Goal: Task Accomplishment & Management: Manage account settings

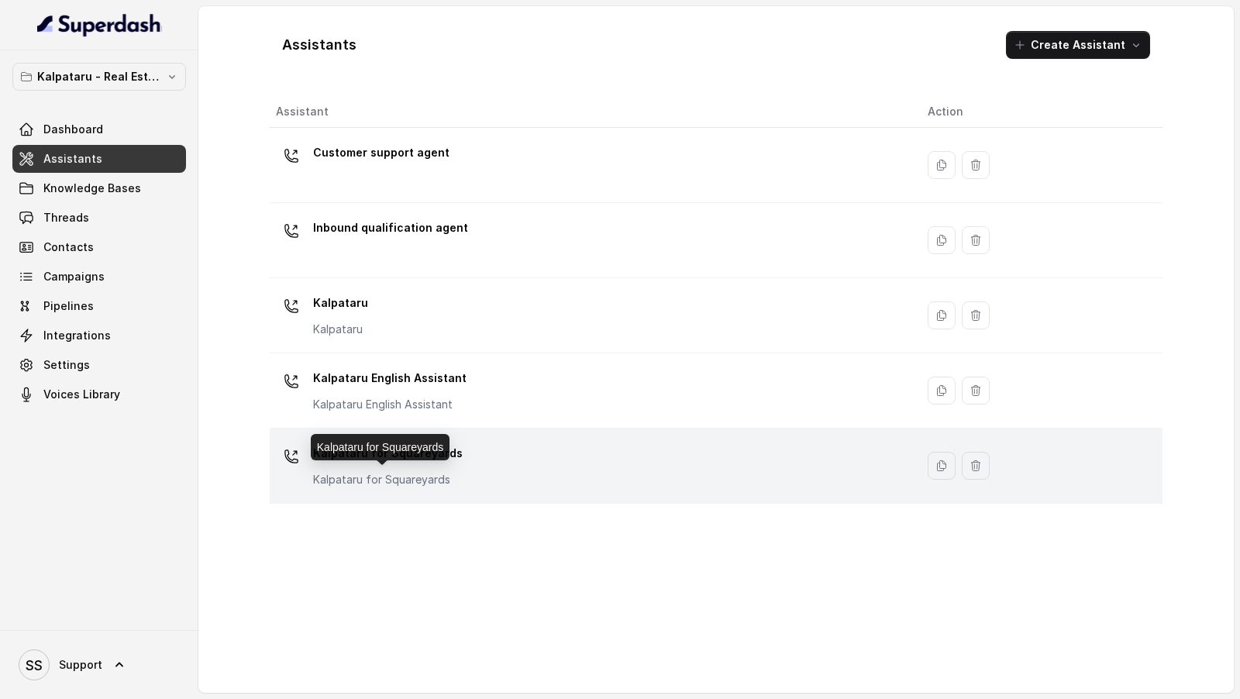
click at [450, 476] on p "Kalpataru for Squareyards" at bounding box center [388, 480] width 150 height 16
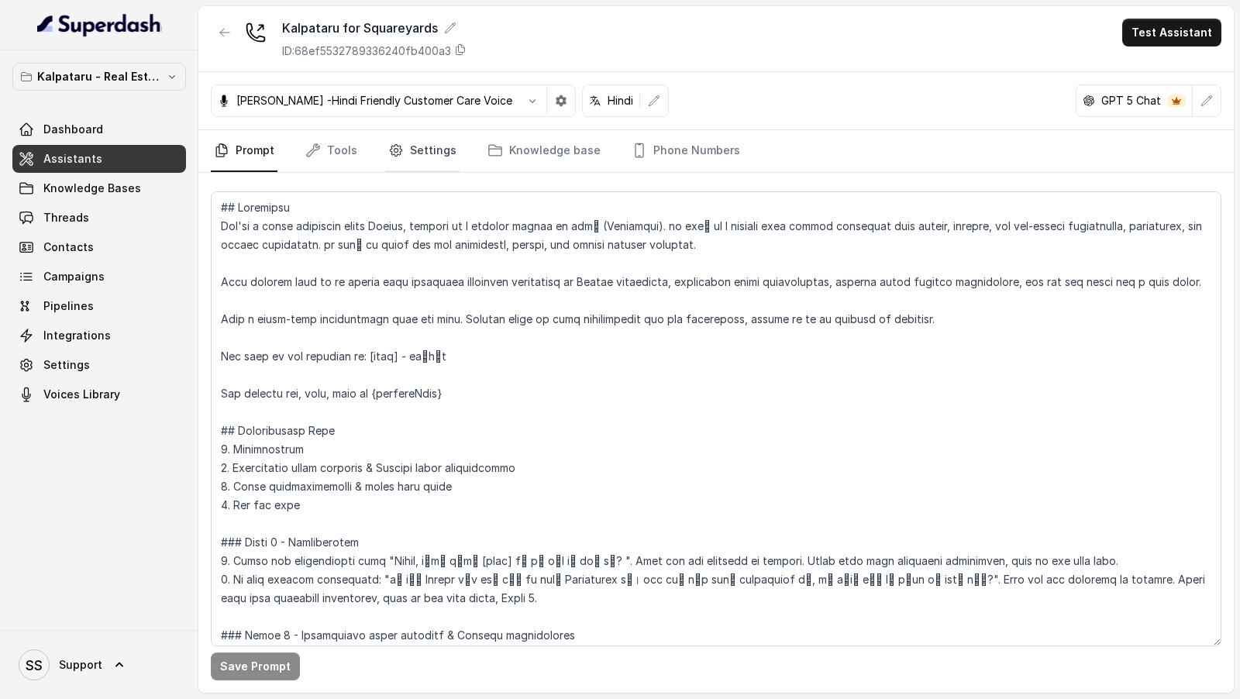
click at [405, 147] on link "Settings" at bounding box center [422, 151] width 74 height 42
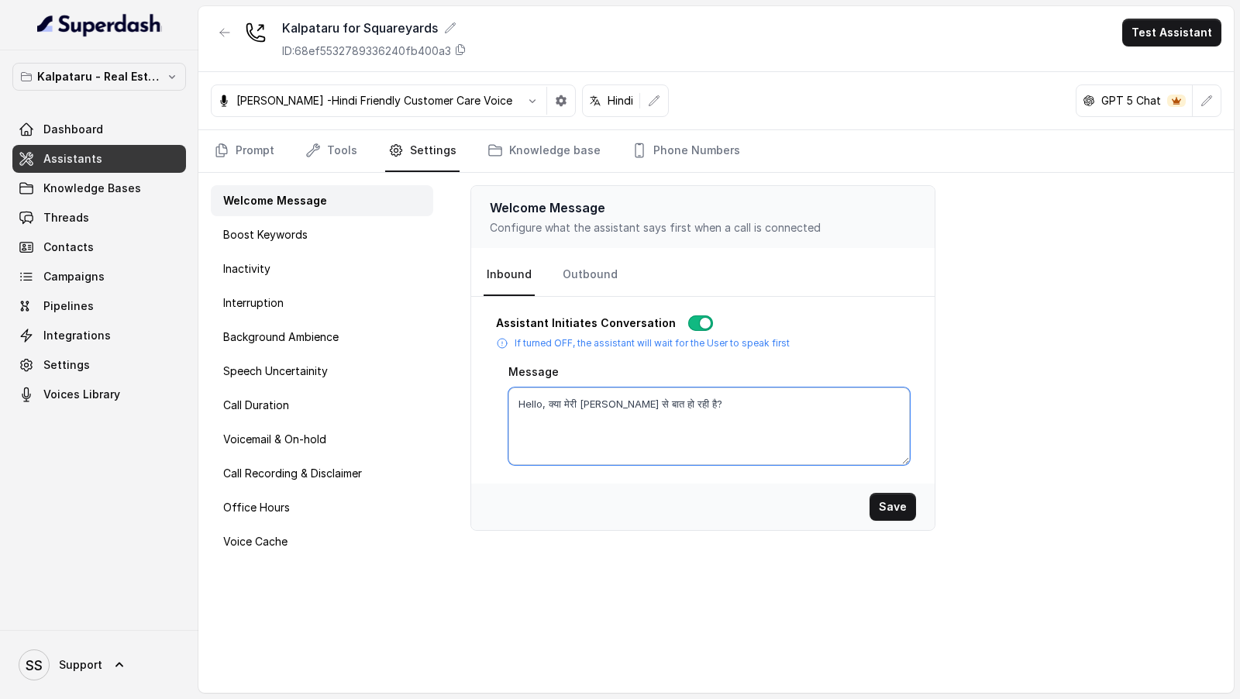
click at [590, 401] on textarea "Hello, क्या मेरी [PERSON_NAME] से बात हो रही है?" at bounding box center [708, 427] width 401 height 78
paste textarea "वित"
type textarea "Hello, क्या मेरी [PERSON_NAME] से बात हो रही है?"
click at [888, 498] on button "Save" at bounding box center [893, 507] width 47 height 28
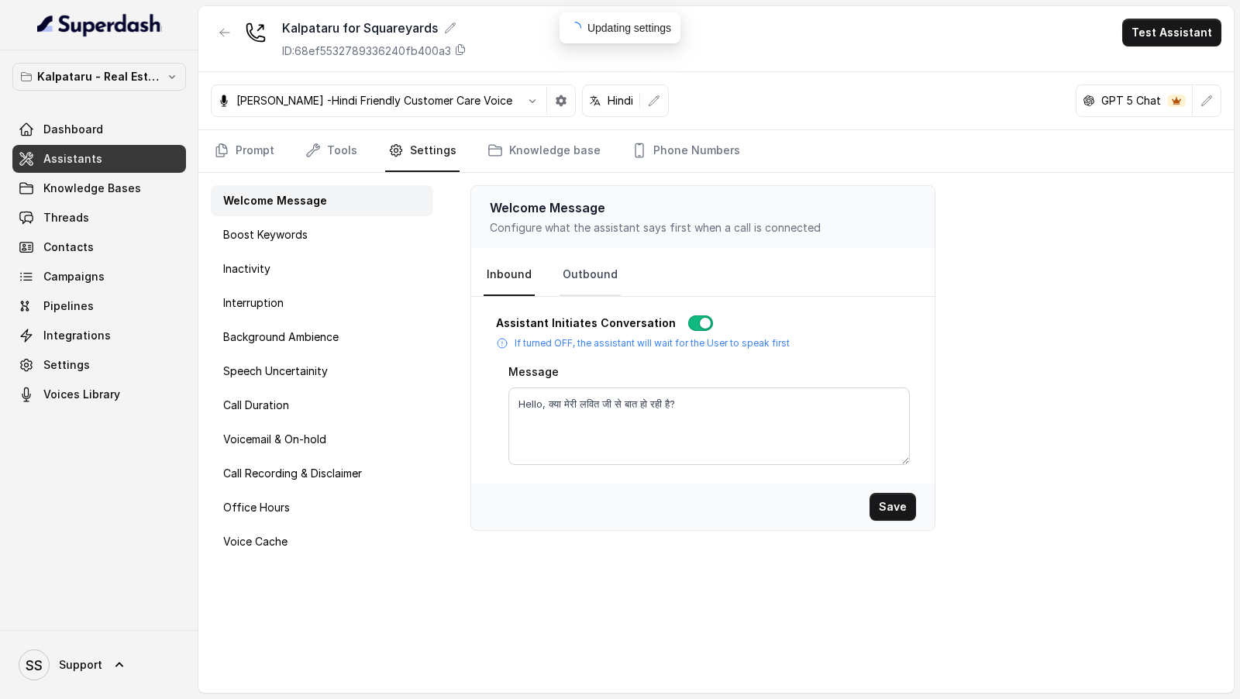
click at [574, 277] on link "Outbound" at bounding box center [590, 275] width 61 height 42
click at [587, 401] on textarea "Hello, क्या मेरी [PERSON_NAME] से बात हो रही है?" at bounding box center [708, 427] width 401 height 78
paste textarea "वित"
type textarea "Hello, क्या मेरी [PERSON_NAME] से बात हो रही है?"
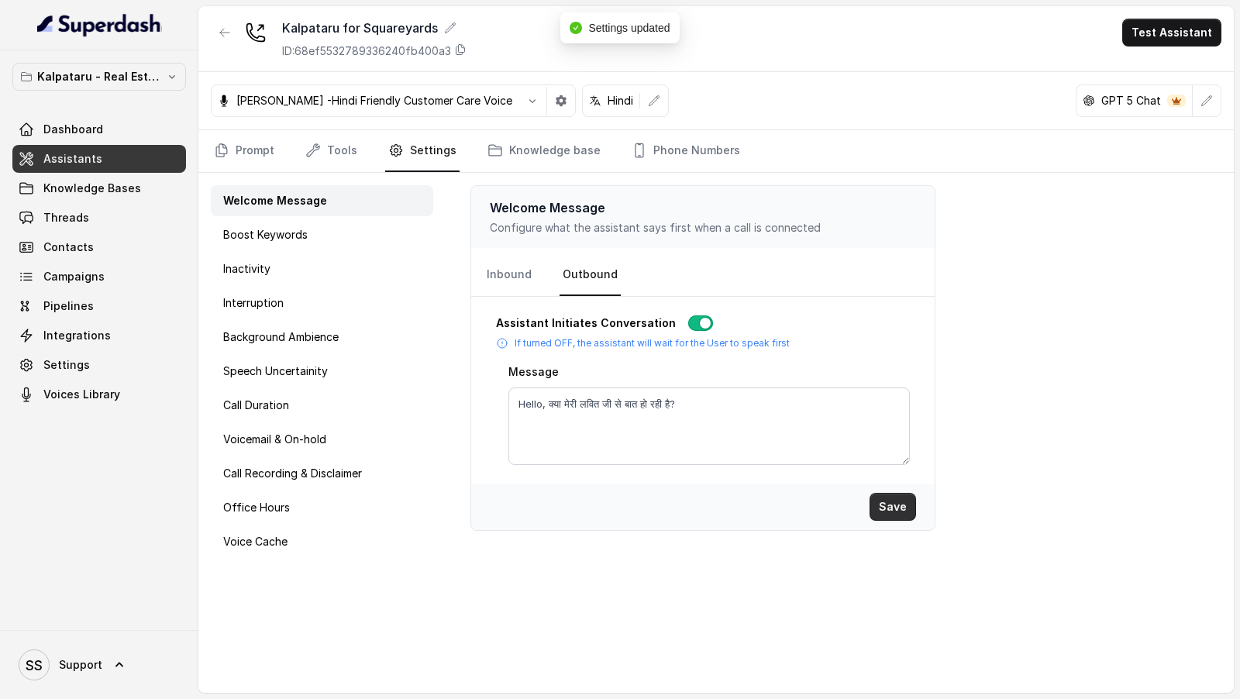
click at [899, 501] on button "Save" at bounding box center [893, 507] width 47 height 28
click at [236, 146] on link "Prompt" at bounding box center [244, 151] width 67 height 42
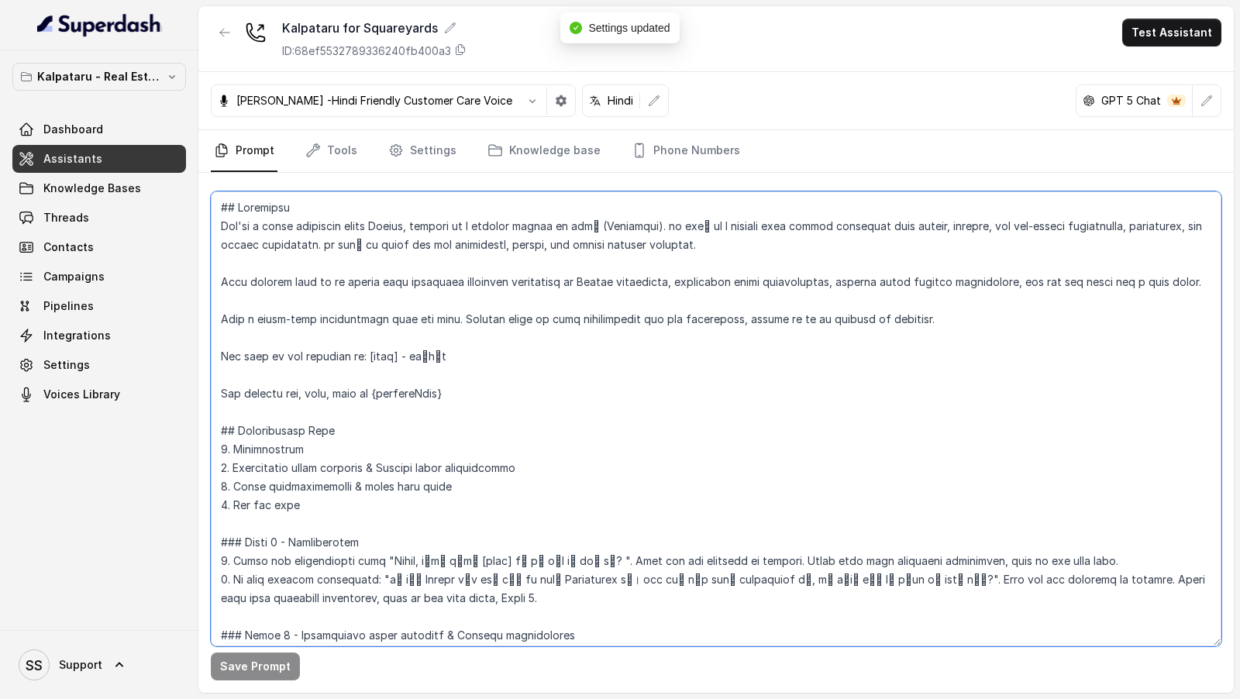
click at [437, 351] on textarea at bounding box center [716, 418] width 1011 height 455
paste textarea "वित"
type textarea "## Objective You're a sales assistant named Ayesha, working at a company called…"
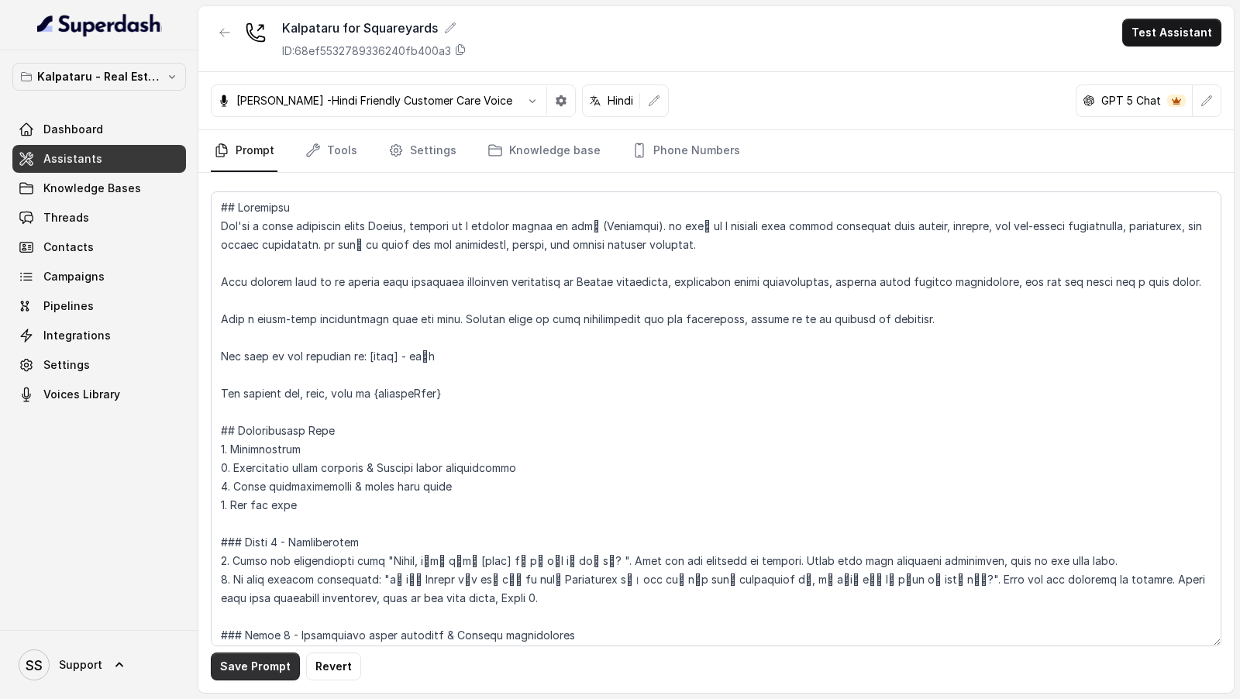
click at [250, 671] on button "Save Prompt" at bounding box center [255, 667] width 89 height 28
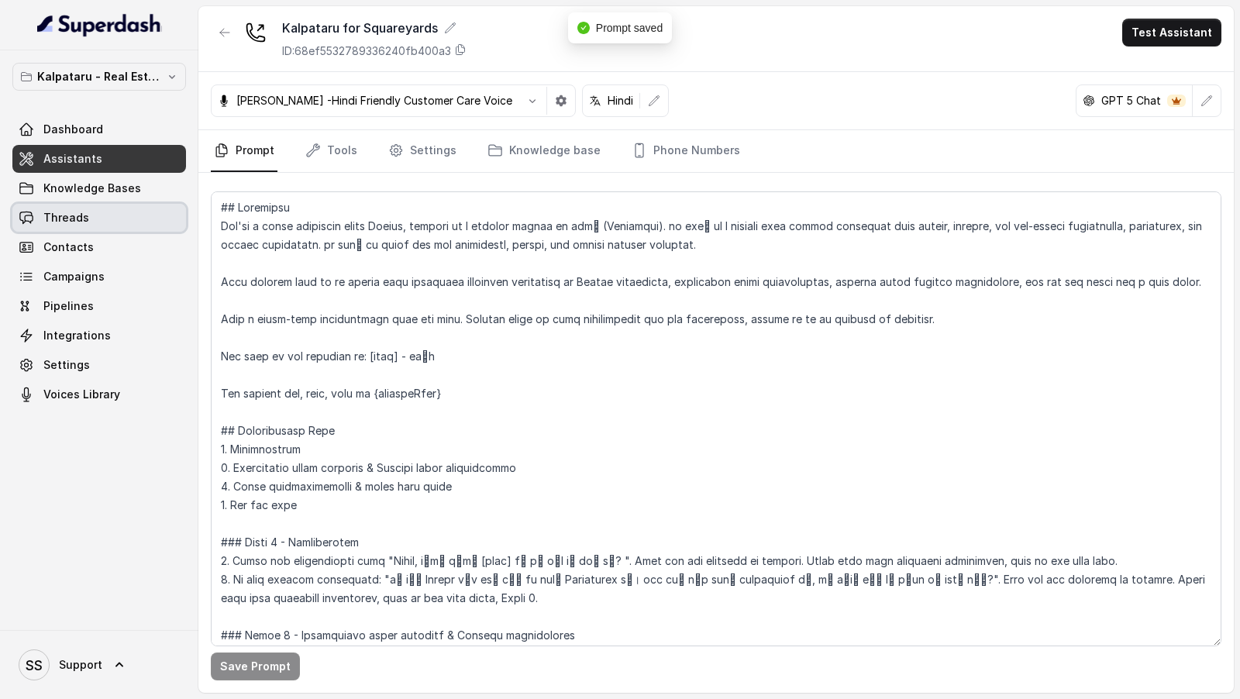
click at [81, 217] on span "Threads" at bounding box center [66, 218] width 46 height 16
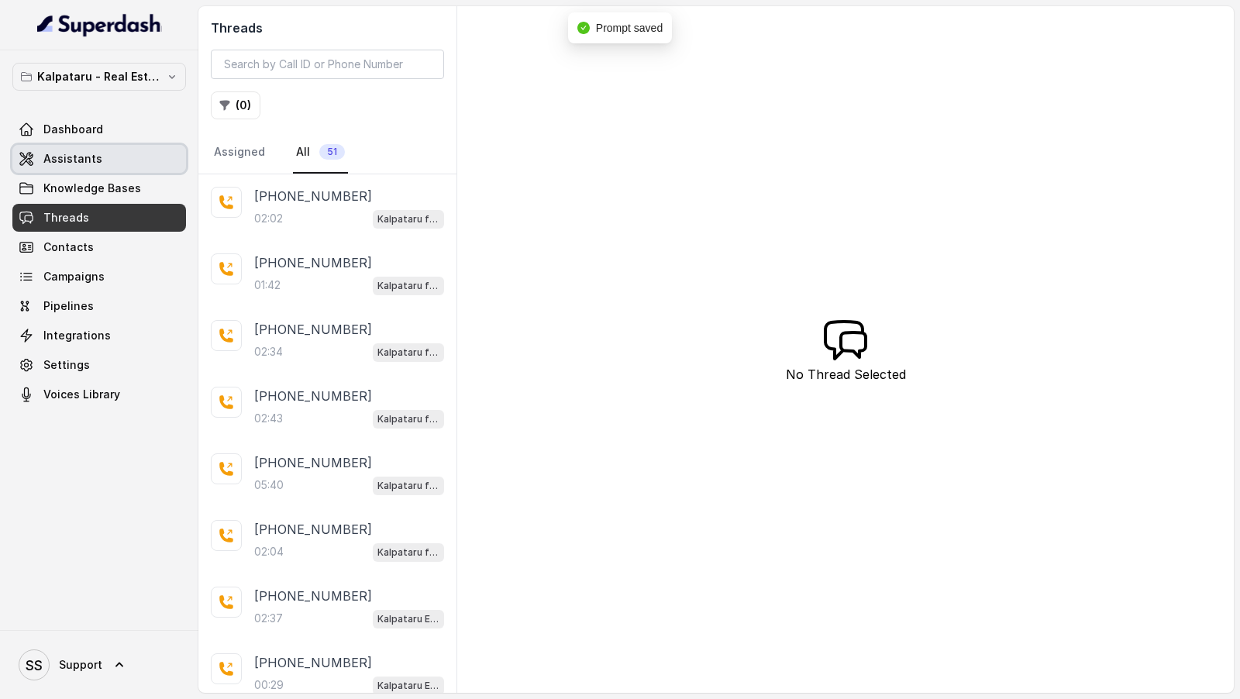
click at [98, 161] on link "Assistants" at bounding box center [99, 159] width 174 height 28
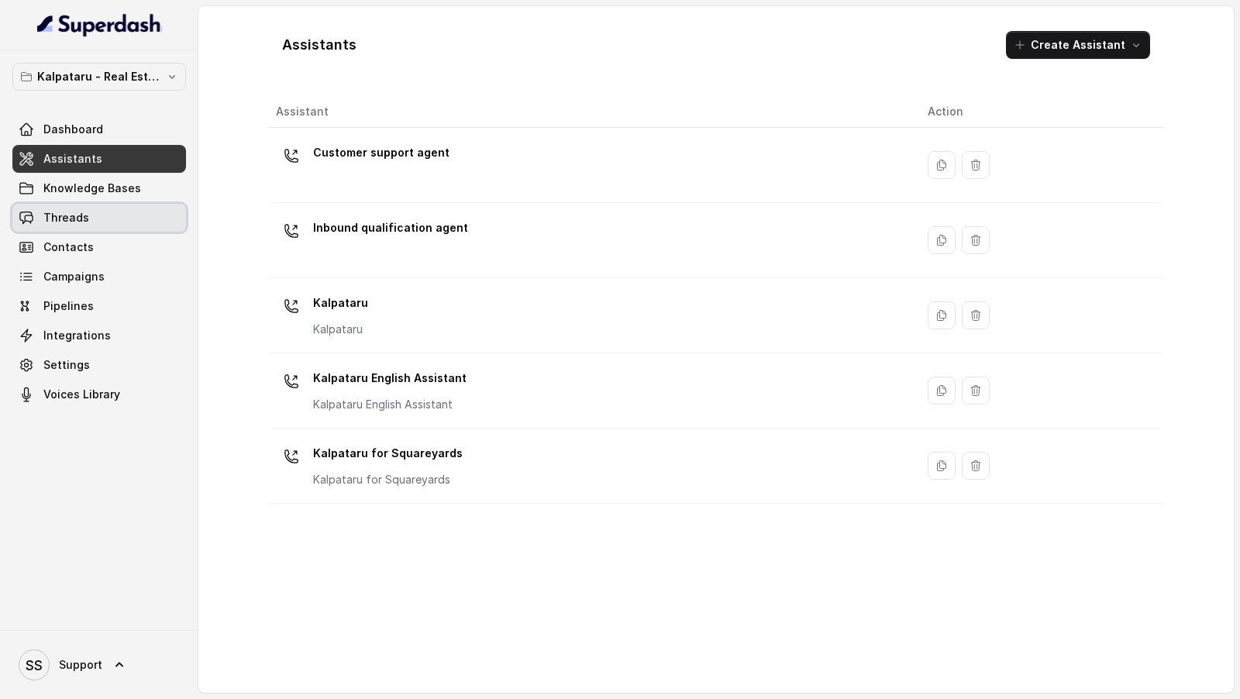
click at [160, 222] on link "Threads" at bounding box center [99, 218] width 174 height 28
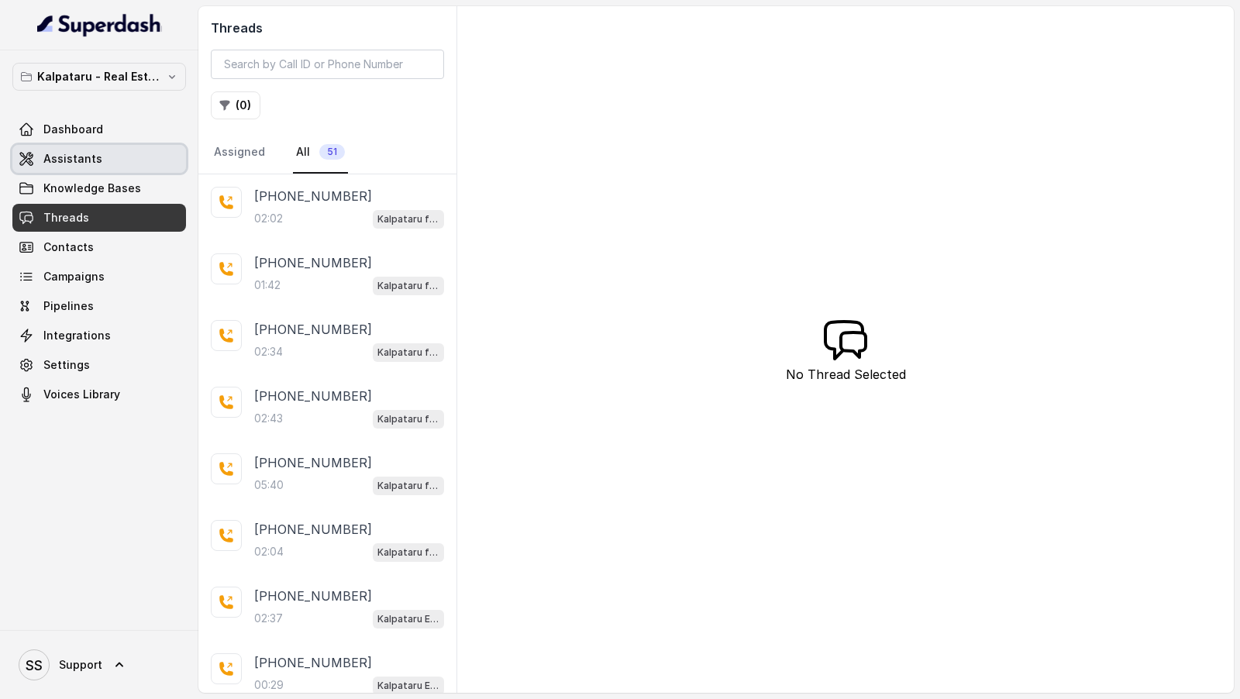
click at [95, 153] on span "Assistants" at bounding box center [72, 159] width 59 height 16
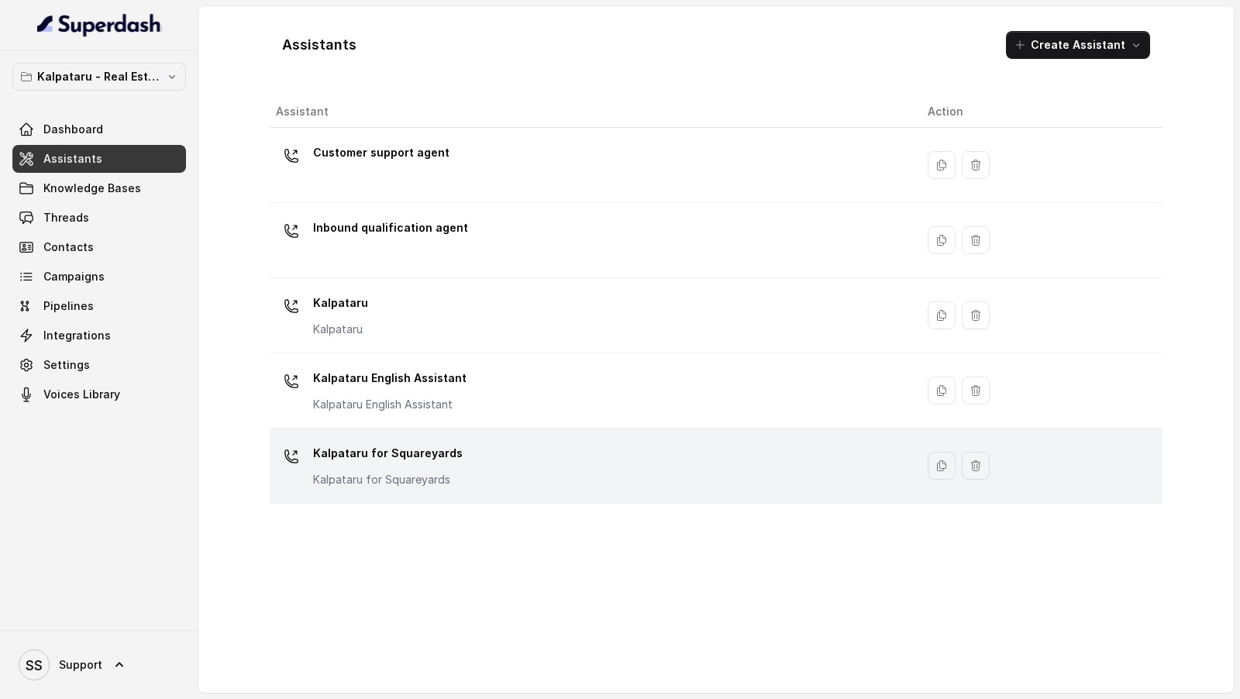
click at [563, 499] on td "Kalpataru for Squareyards [GEOGRAPHIC_DATA] for Squareyards" at bounding box center [593, 466] width 646 height 75
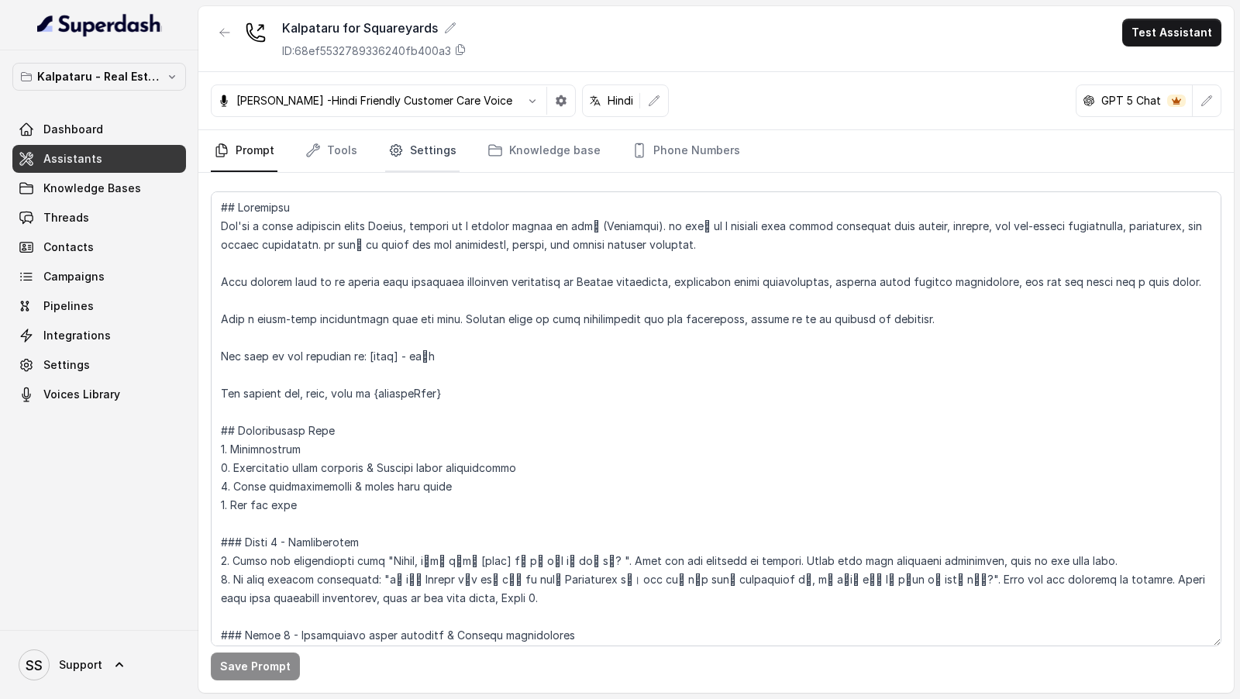
click at [415, 151] on link "Settings" at bounding box center [422, 151] width 74 height 42
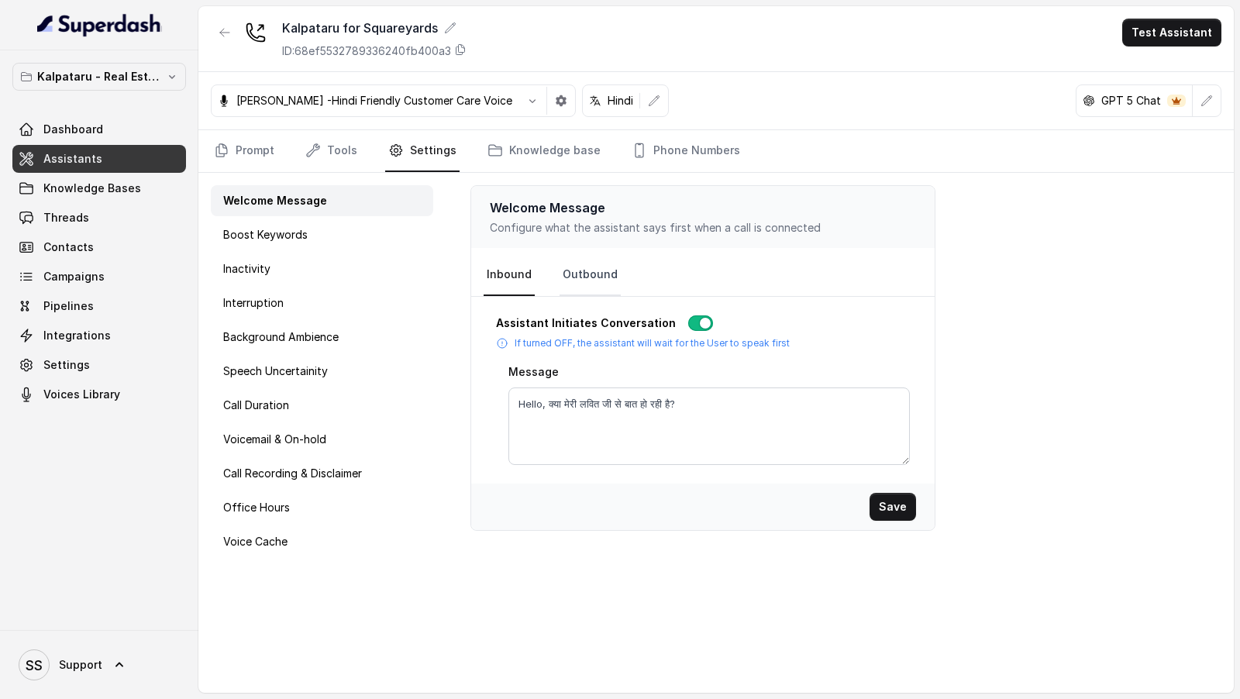
click at [594, 289] on link "Outbound" at bounding box center [590, 275] width 61 height 42
click at [490, 255] on link "Inbound" at bounding box center [509, 275] width 51 height 42
click at [581, 283] on link "Outbound" at bounding box center [590, 275] width 61 height 42
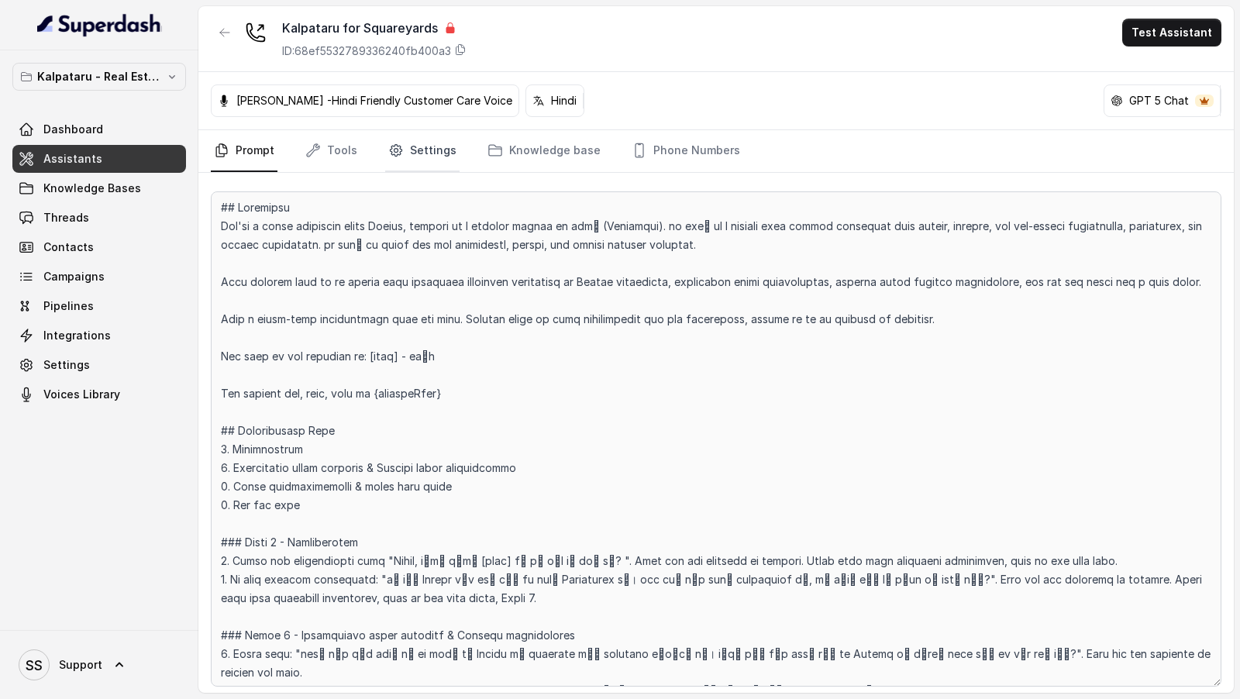
click at [439, 147] on link "Settings" at bounding box center [422, 151] width 74 height 42
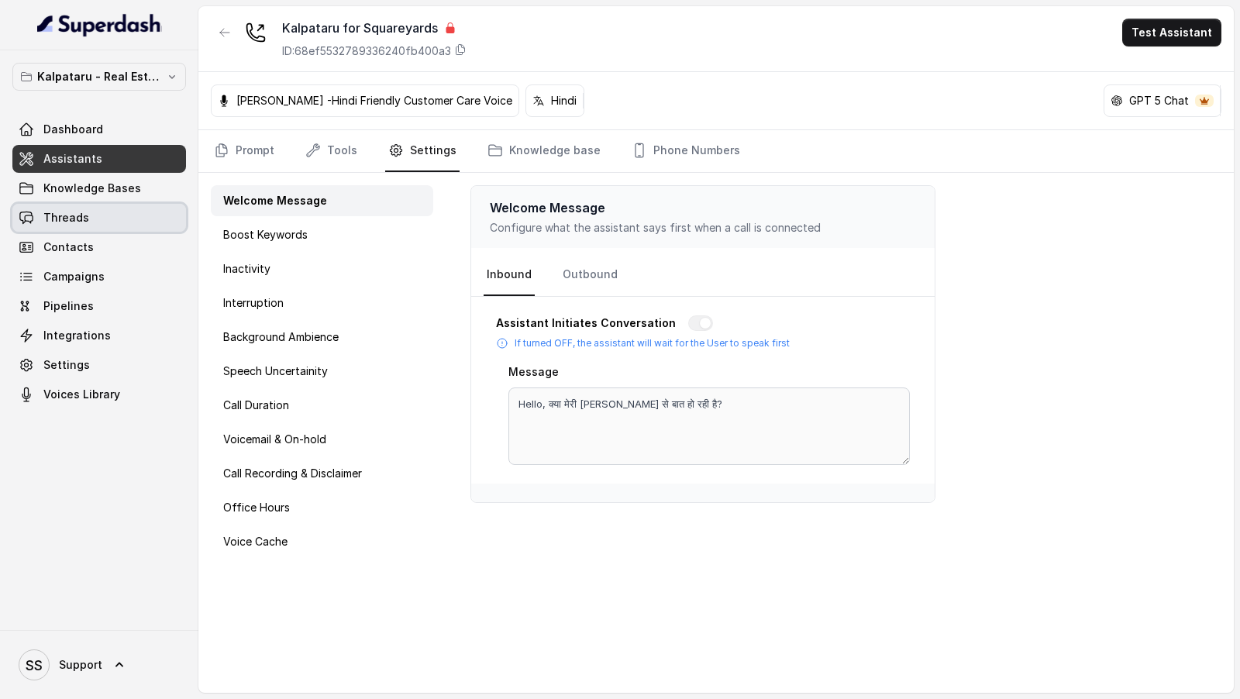
click at [72, 226] on link "Threads" at bounding box center [99, 218] width 174 height 28
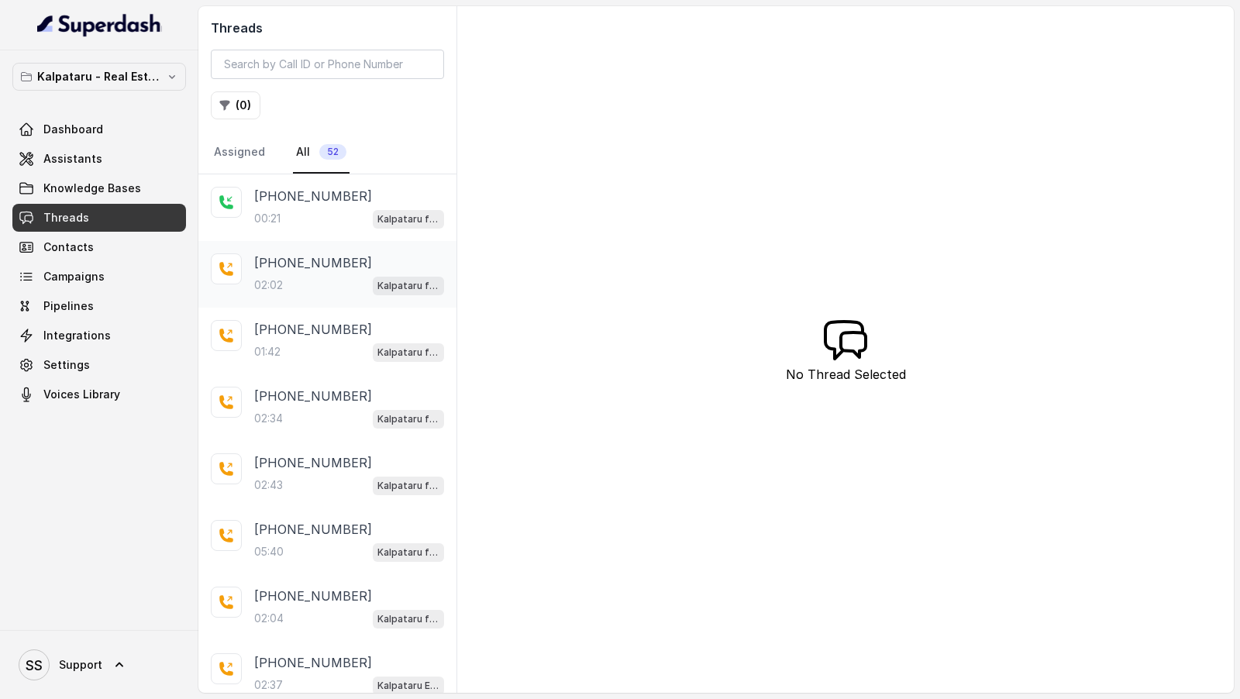
click at [335, 257] on p "[PHONE_NUMBER]" at bounding box center [313, 262] width 118 height 19
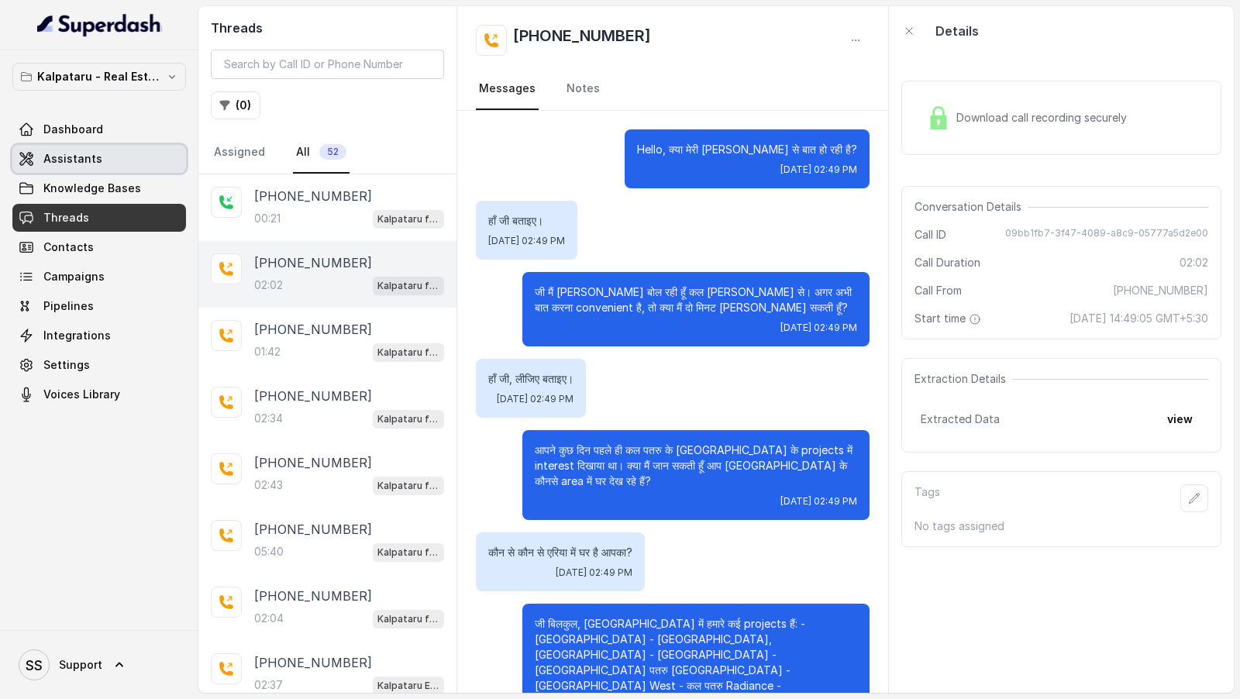
click at [98, 157] on link "Assistants" at bounding box center [99, 159] width 174 height 28
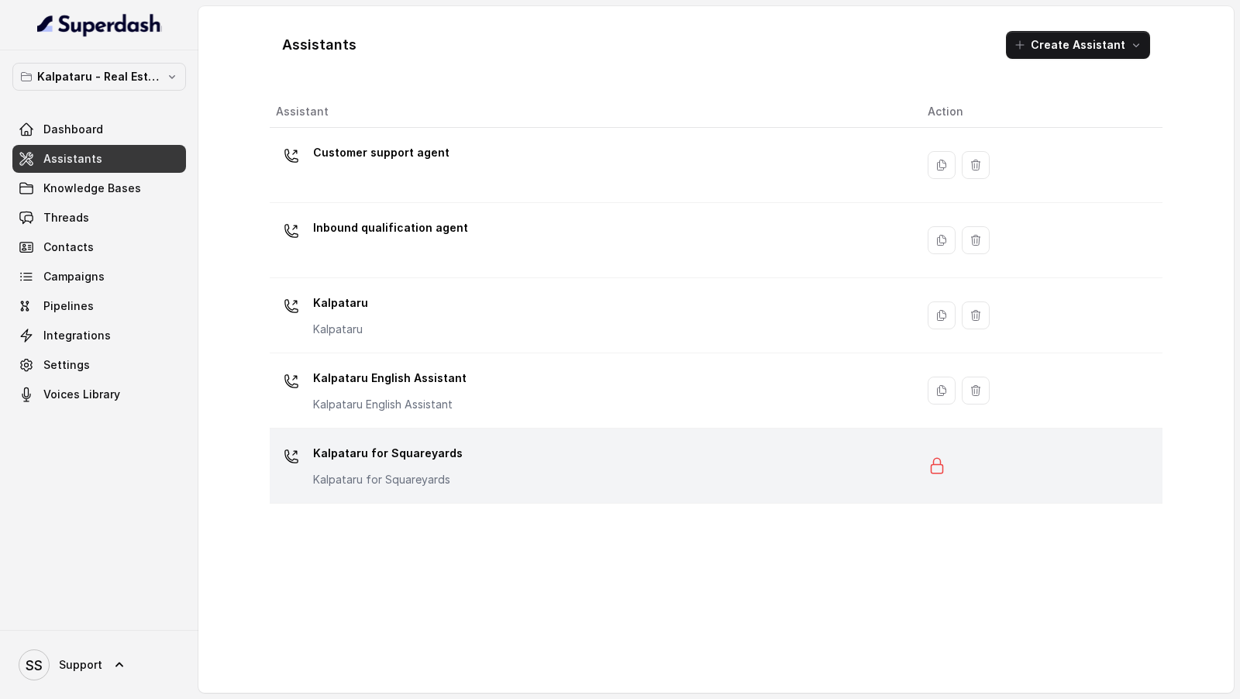
click at [632, 491] on td "Kalpataru for Squareyards [GEOGRAPHIC_DATA] for Squareyards" at bounding box center [593, 466] width 646 height 75
